Goal: Navigation & Orientation: Find specific page/section

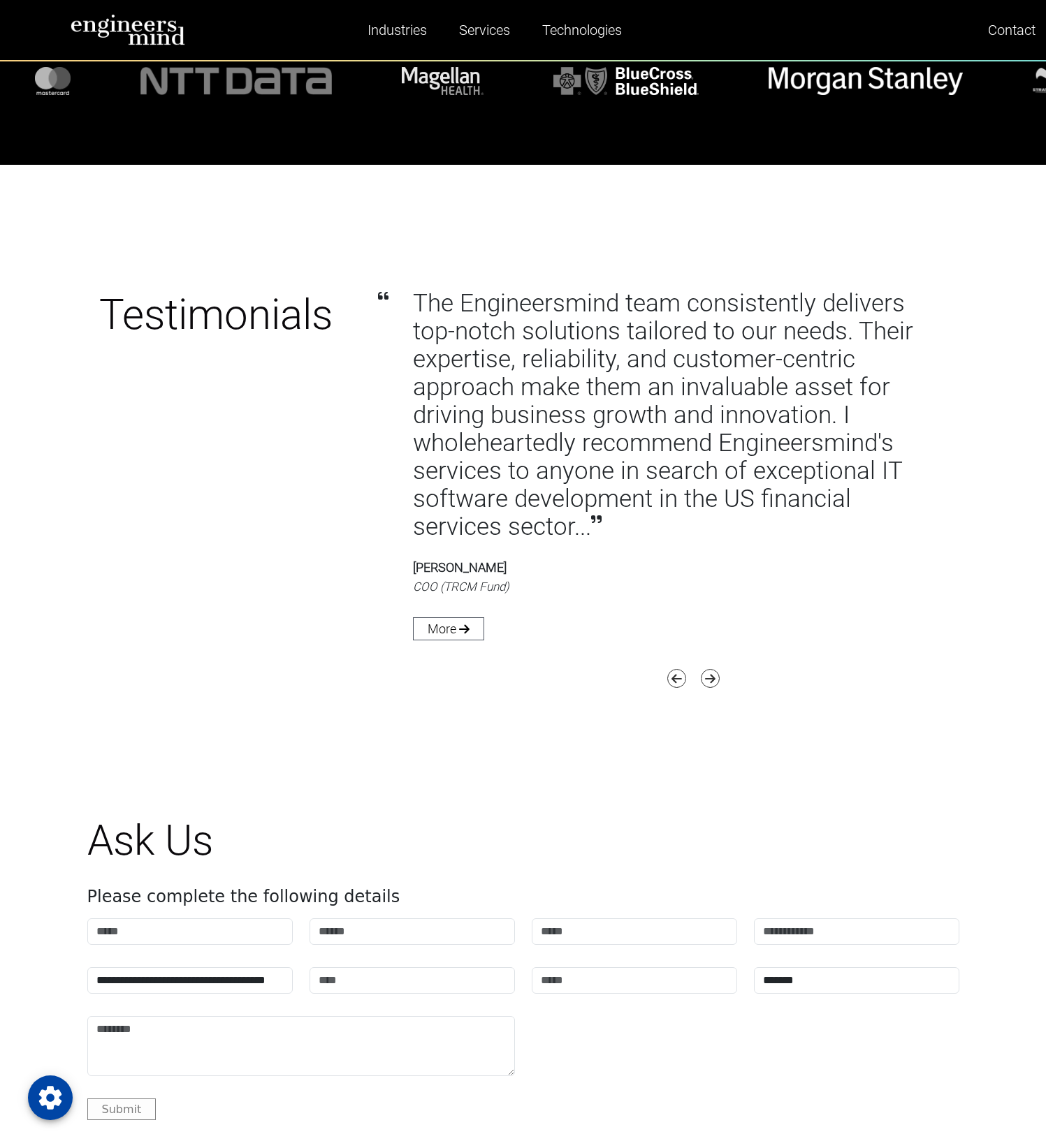
scroll to position [8006, 0]
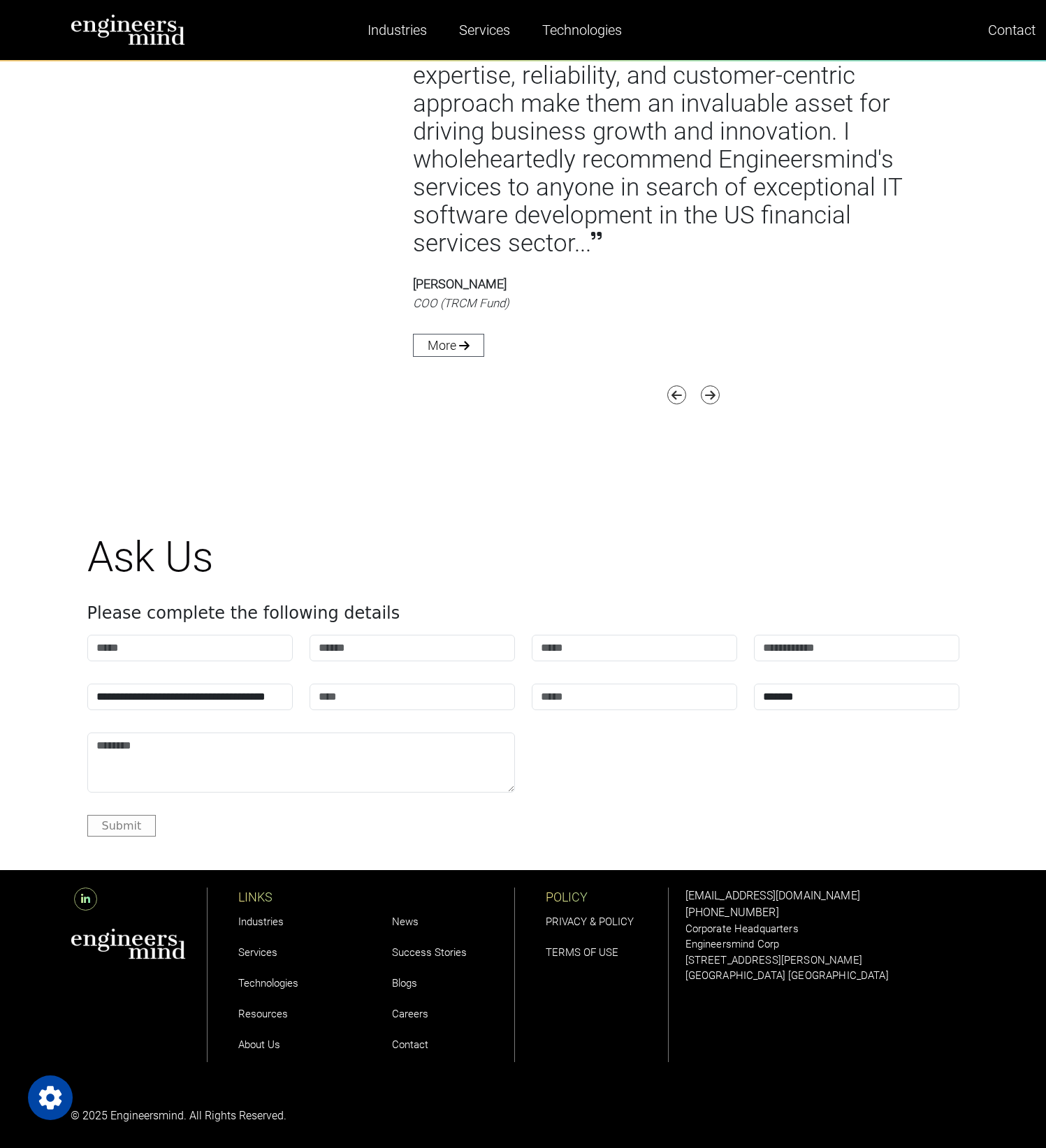
click at [247, 1045] on link "About Us" at bounding box center [259, 1046] width 42 height 13
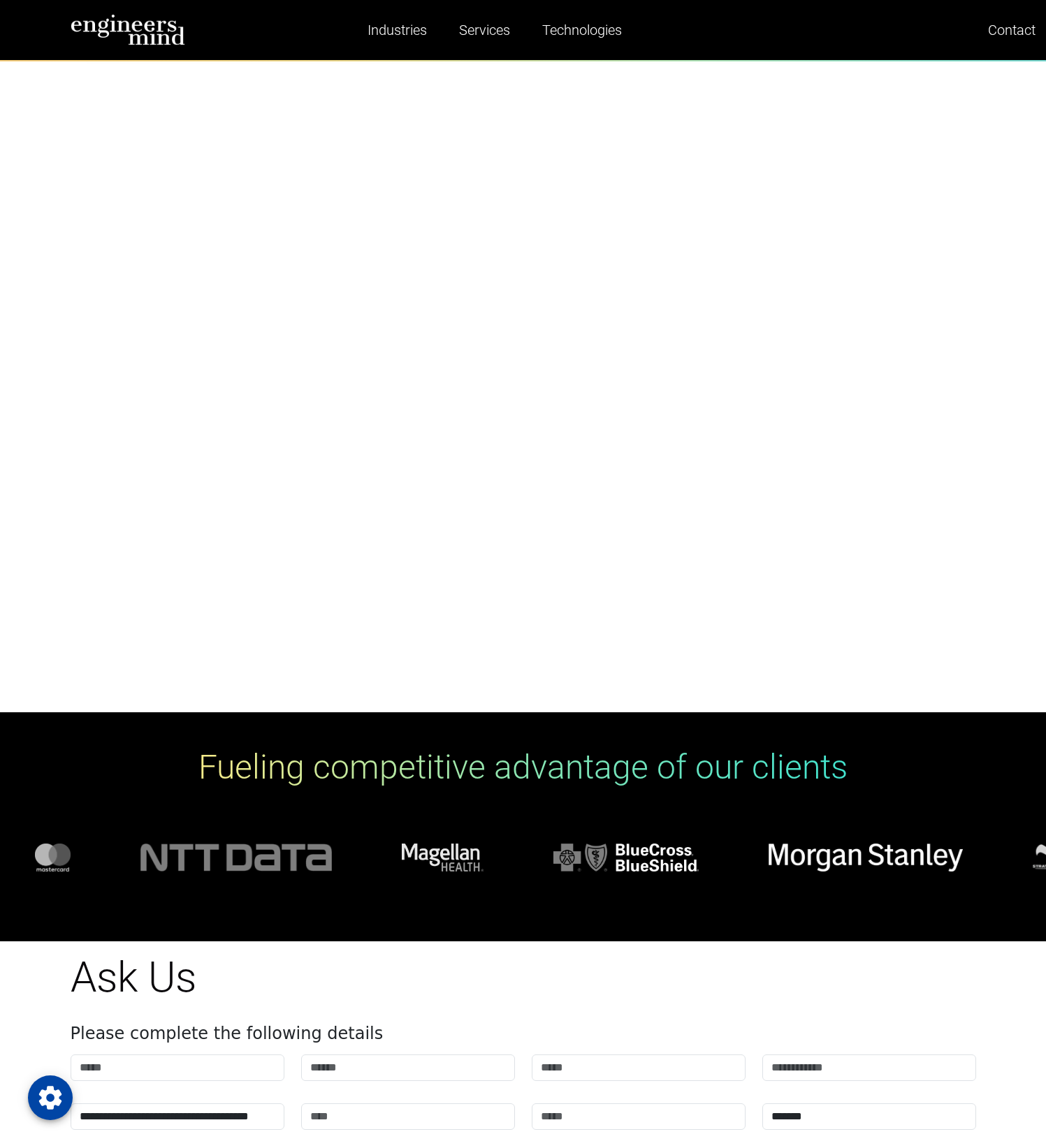
scroll to position [4724, 0]
